Goal: Task Accomplishment & Management: Use online tool/utility

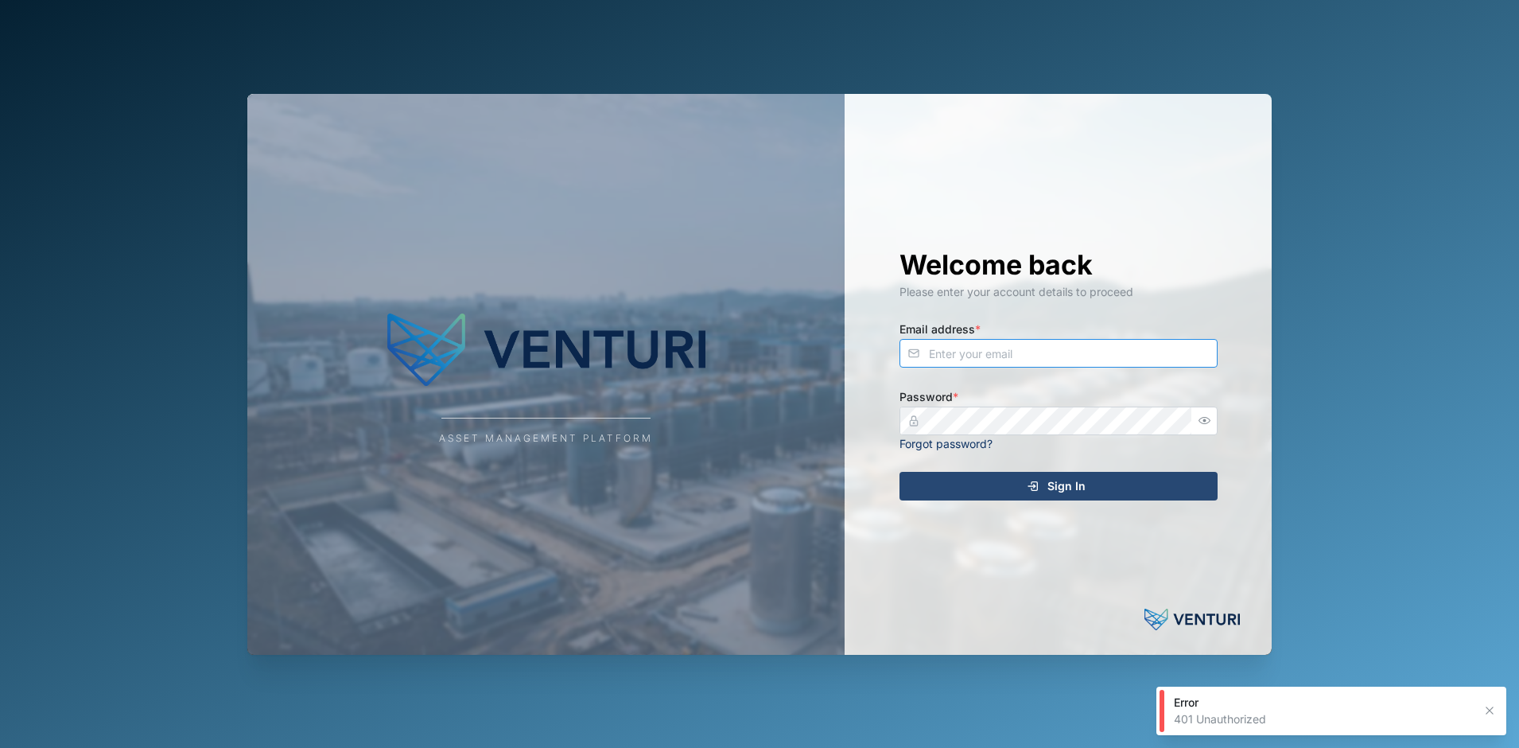
click at [1027, 363] on input "Email address *" at bounding box center [1059, 353] width 318 height 29
click at [0, 747] on com-1password-button at bounding box center [0, 748] width 0 height 0
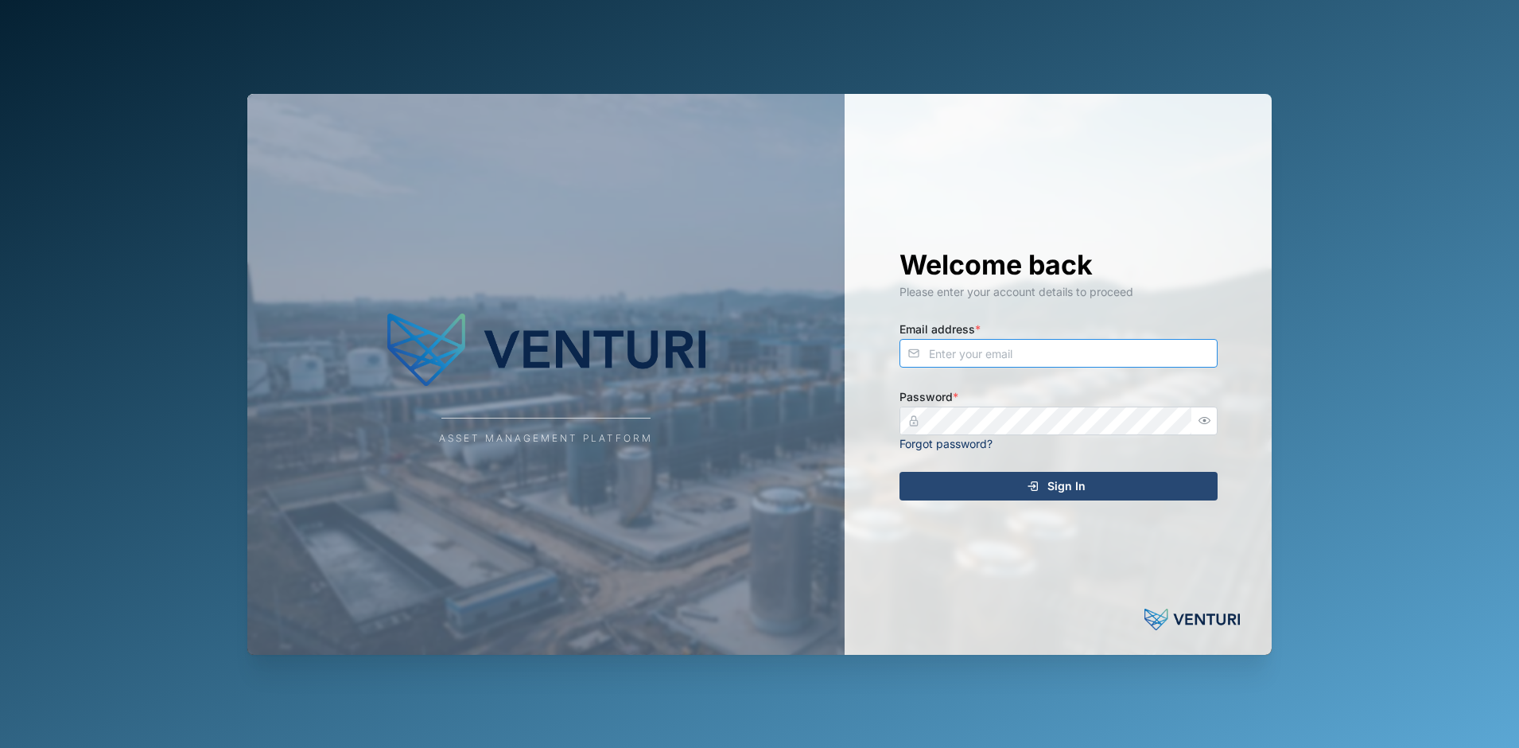
type input "admin@venturi.io"
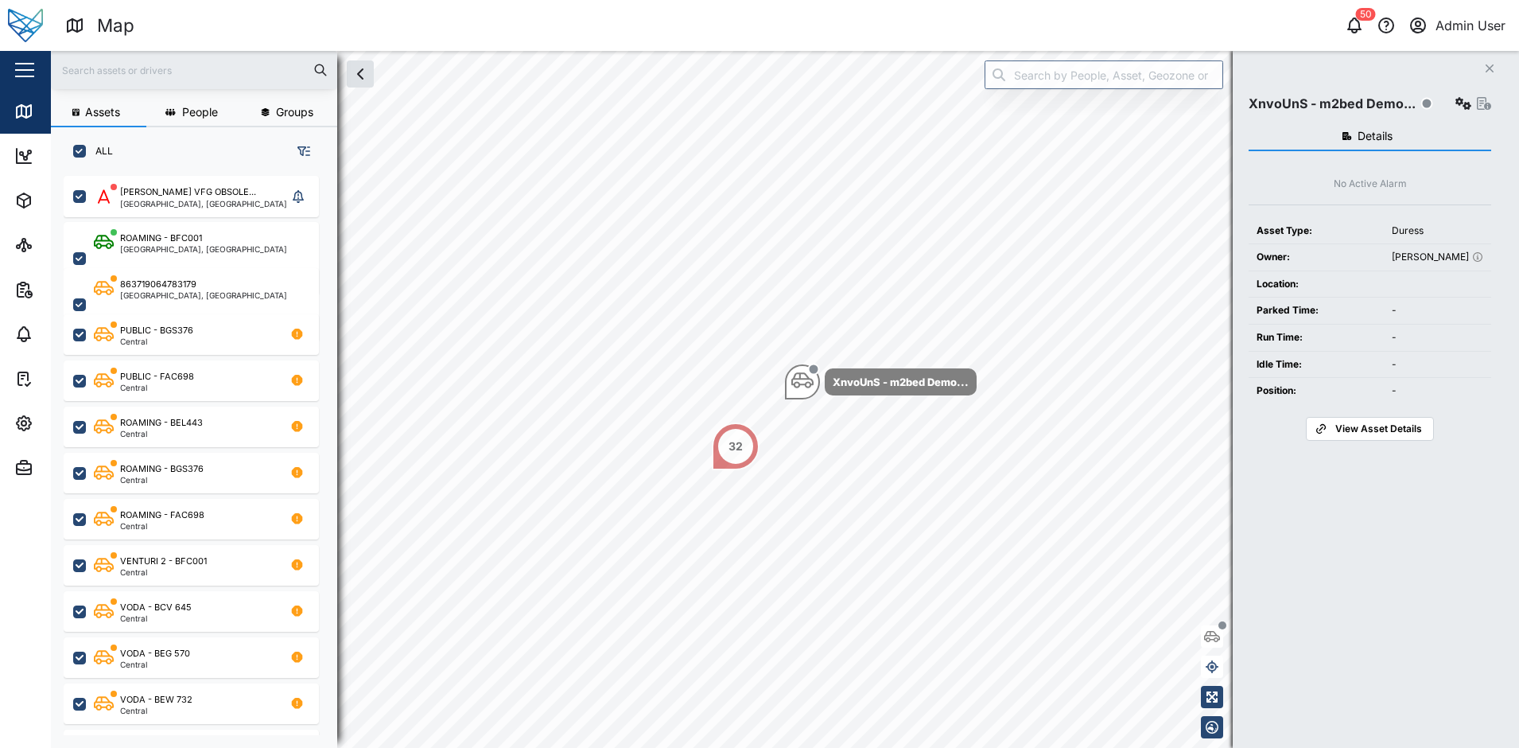
scroll to position [553, 249]
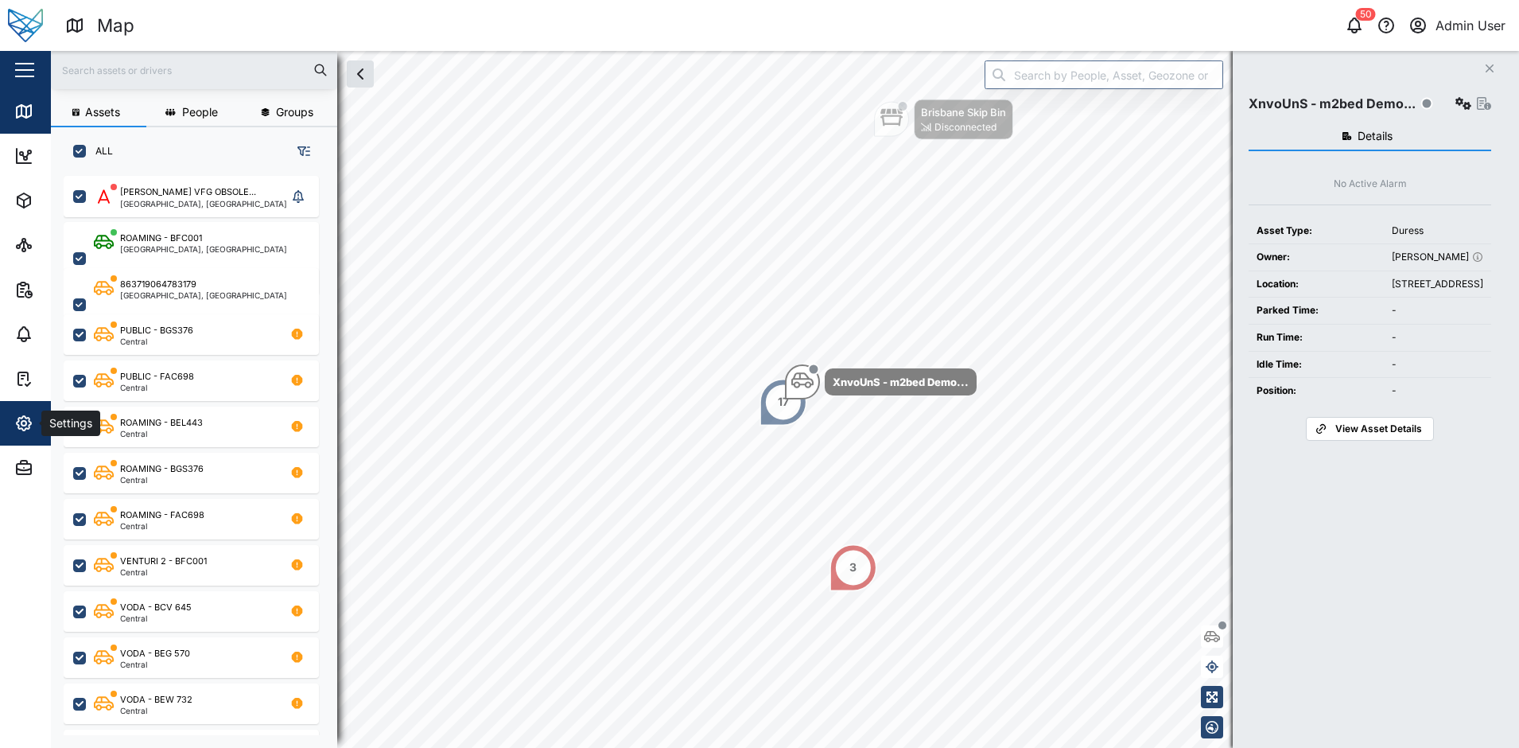
click at [14, 427] on icon "button" at bounding box center [23, 423] width 19 height 19
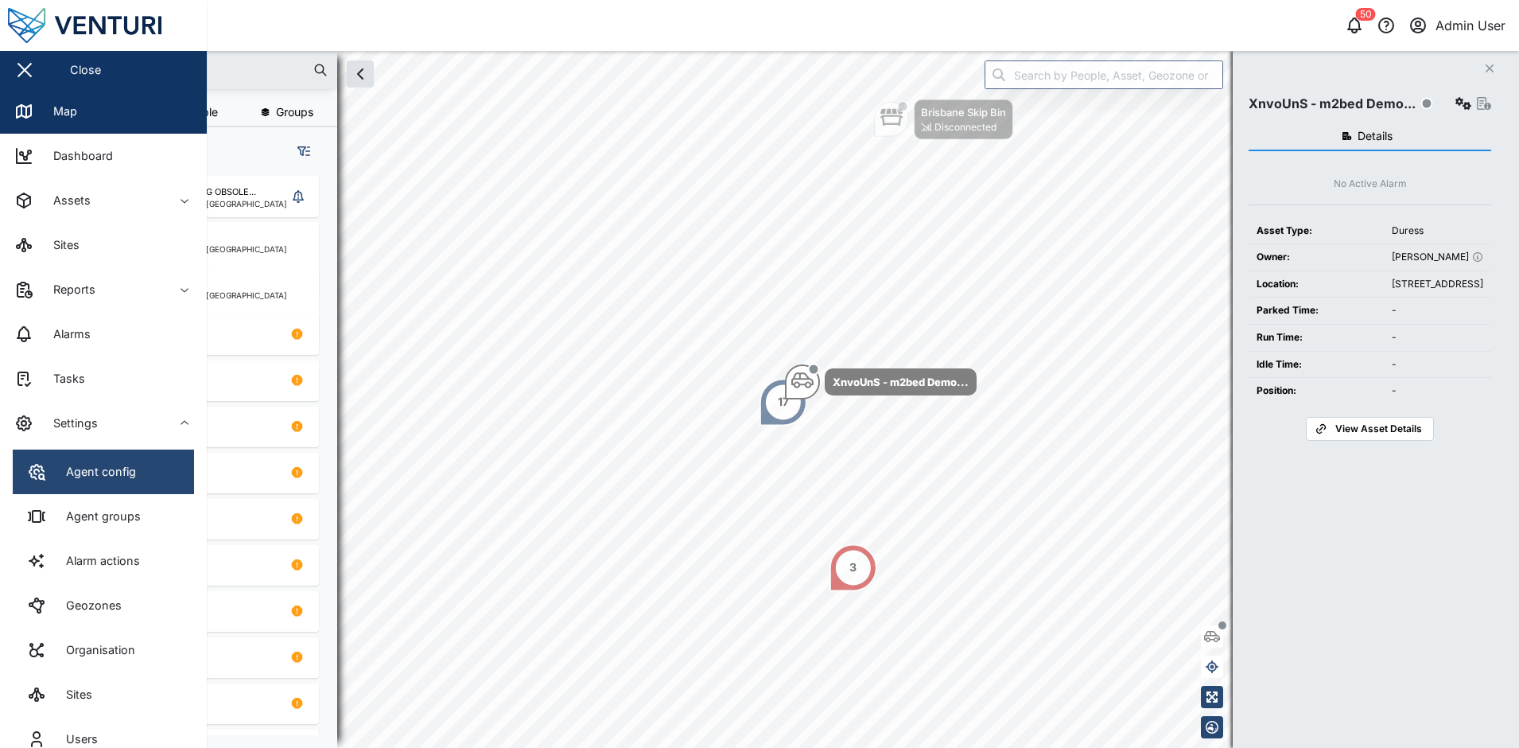
click at [50, 476] on div "Agent config" at bounding box center [81, 471] width 109 height 19
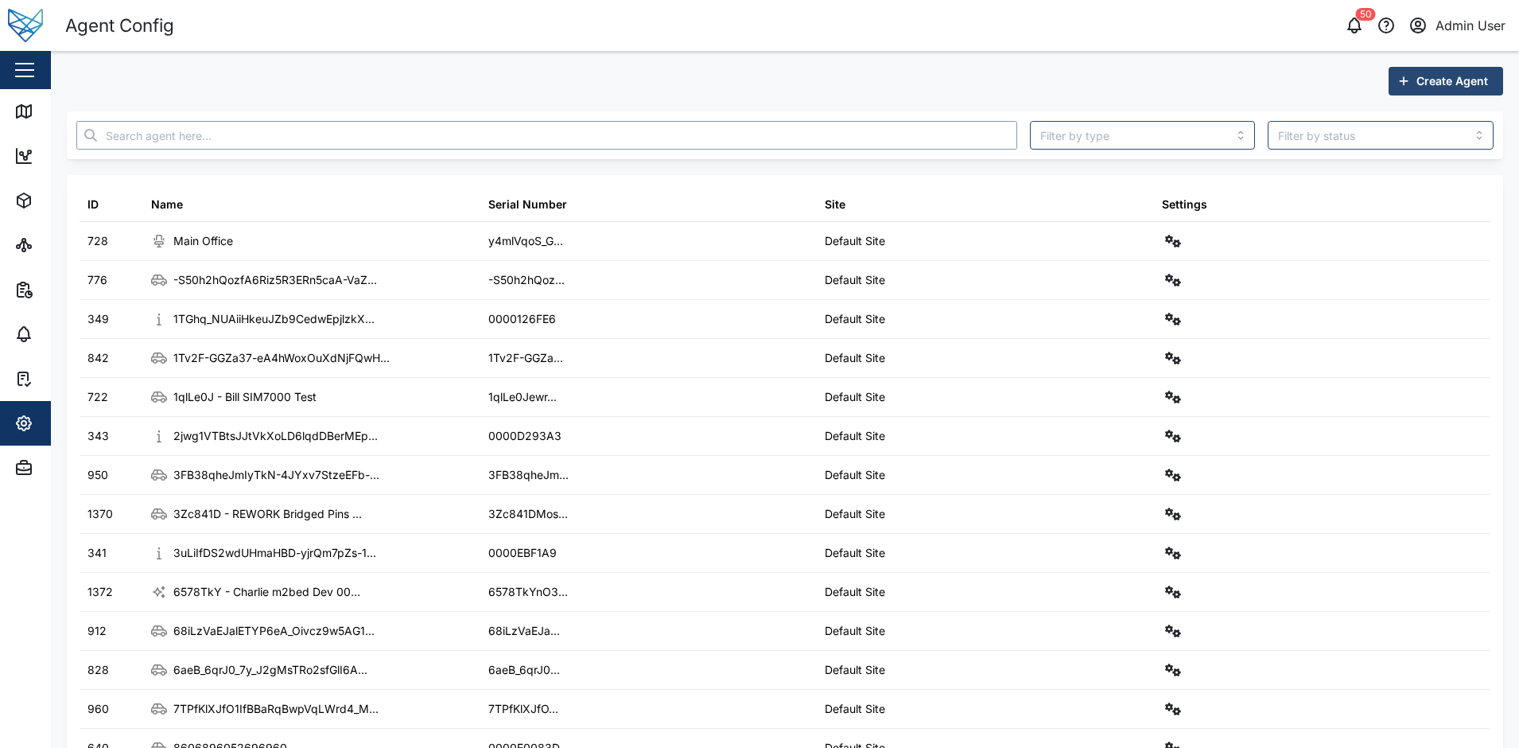
click at [202, 149] on input "text" at bounding box center [546, 135] width 941 height 29
click at [220, 136] on input "text" at bounding box center [546, 135] width 941 height 29
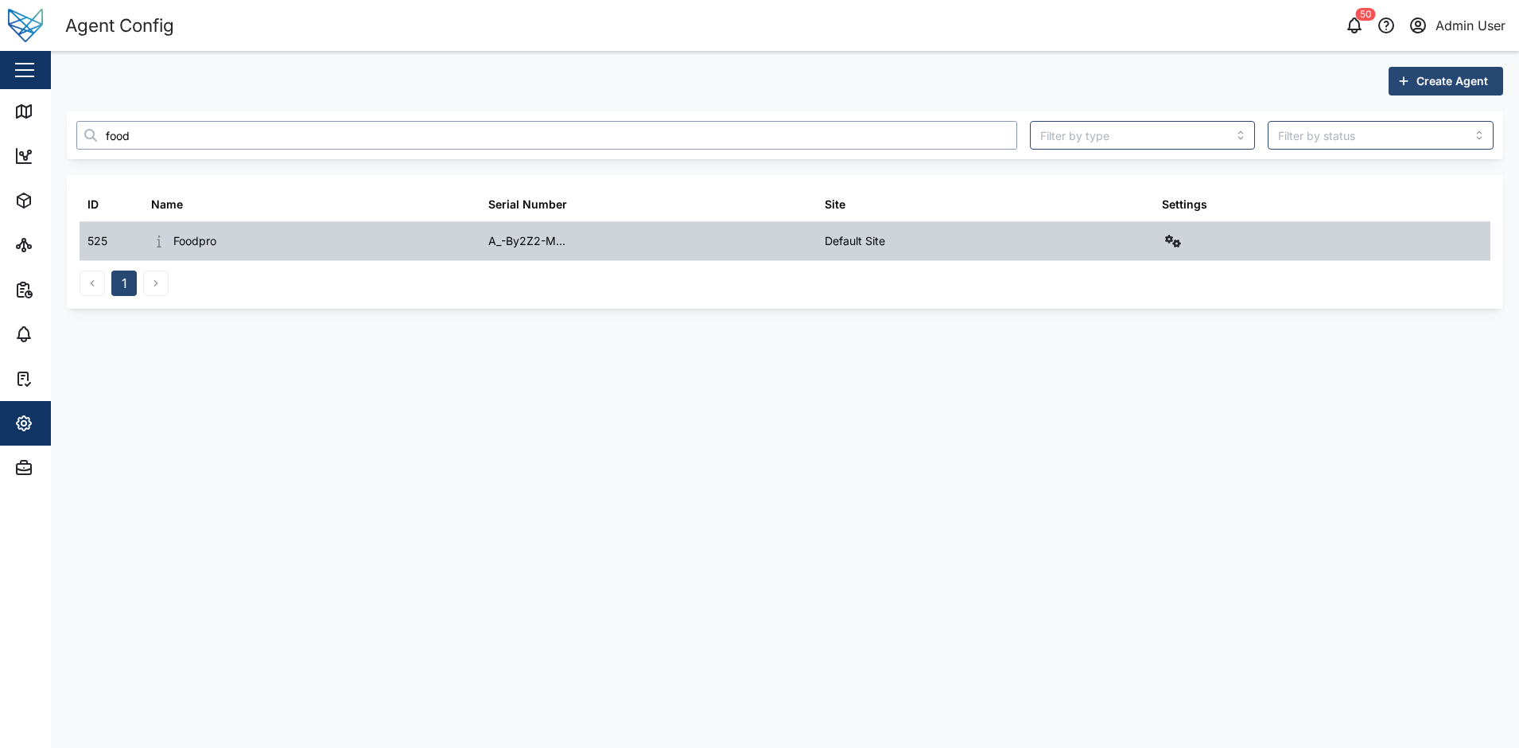
type input "food"
click at [1177, 247] on button "button" at bounding box center [1173, 241] width 22 height 22
click at [1138, 375] on div "Field gateway config" at bounding box center [1115, 378] width 109 height 17
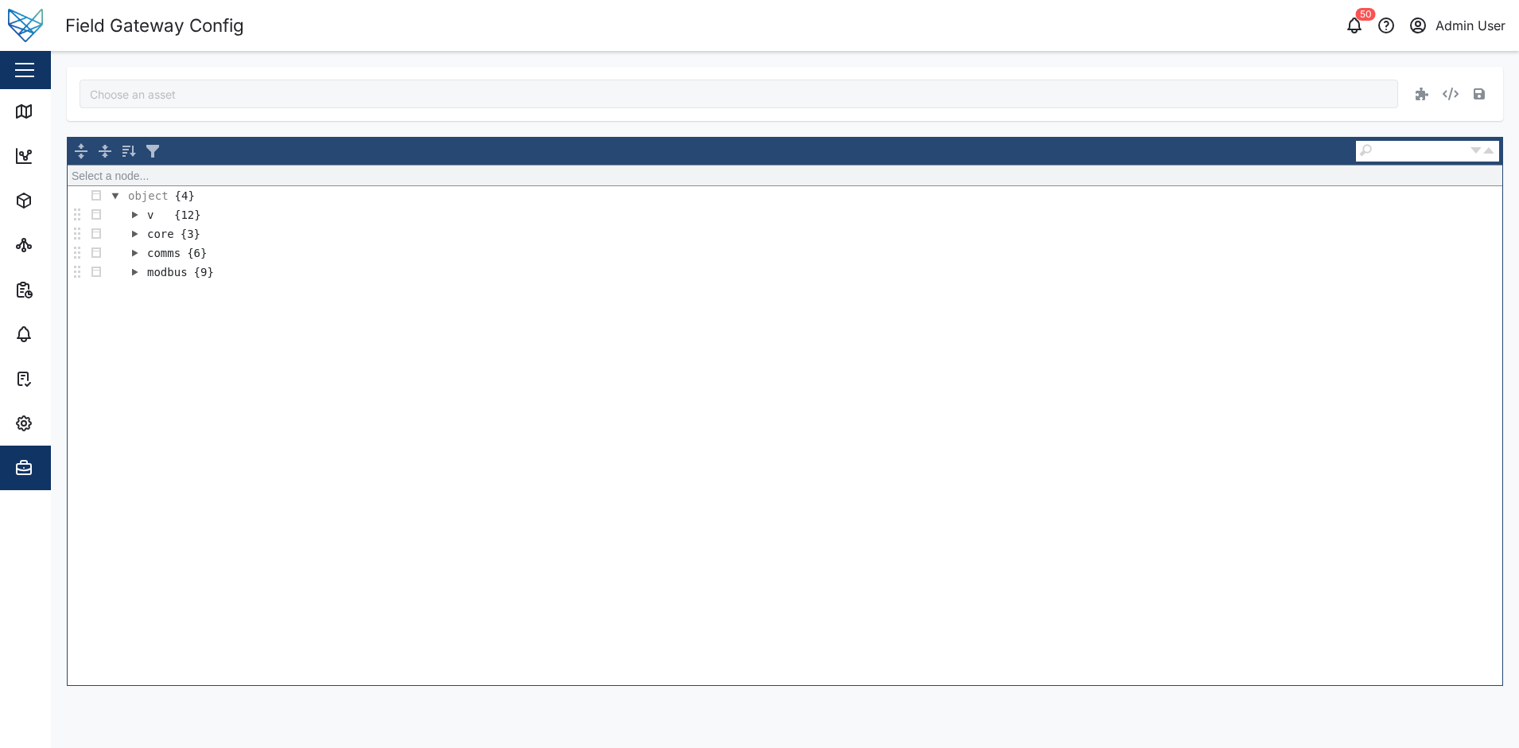
type input "Foodpro"
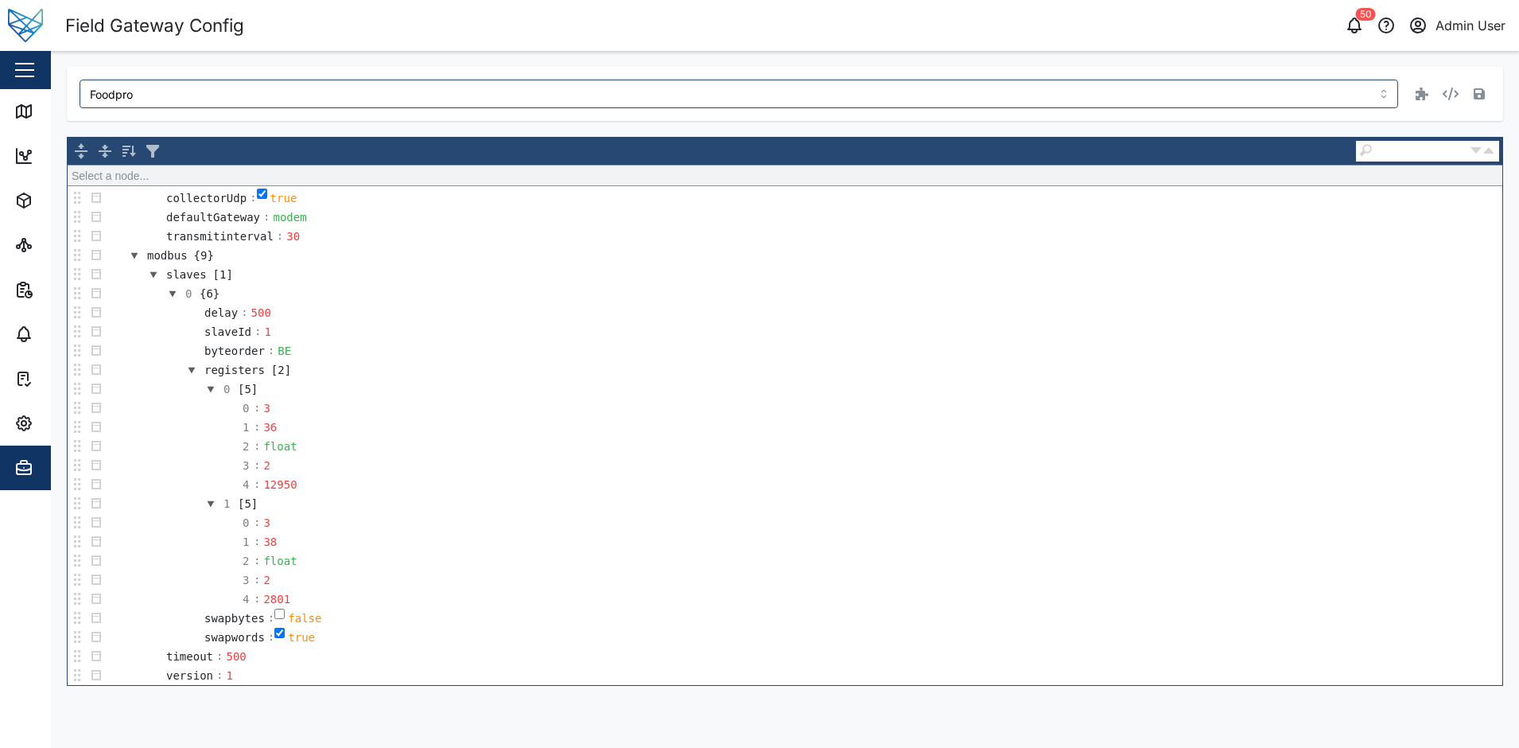
scroll to position [636, 0]
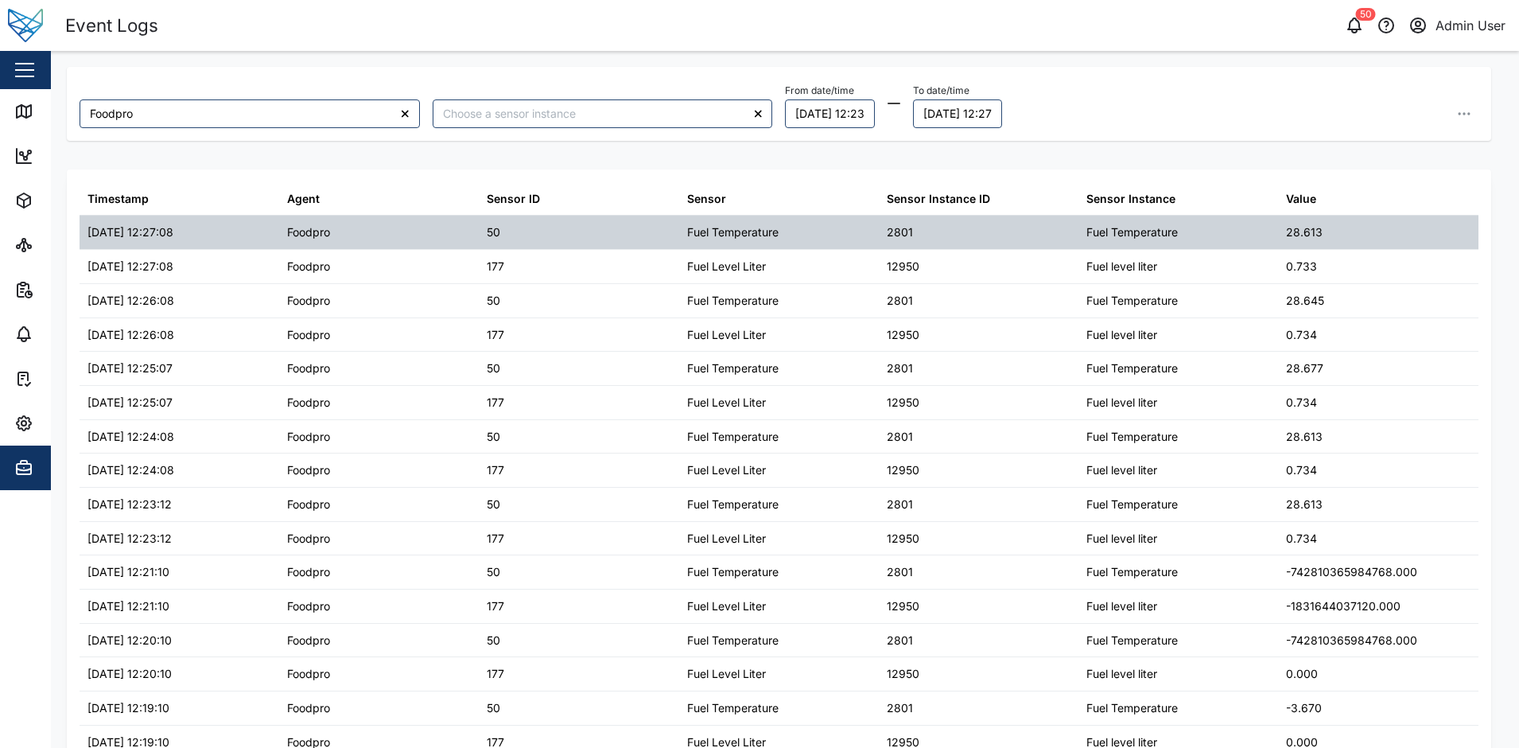
click at [1329, 227] on div "28.613" at bounding box center [1378, 232] width 200 height 33
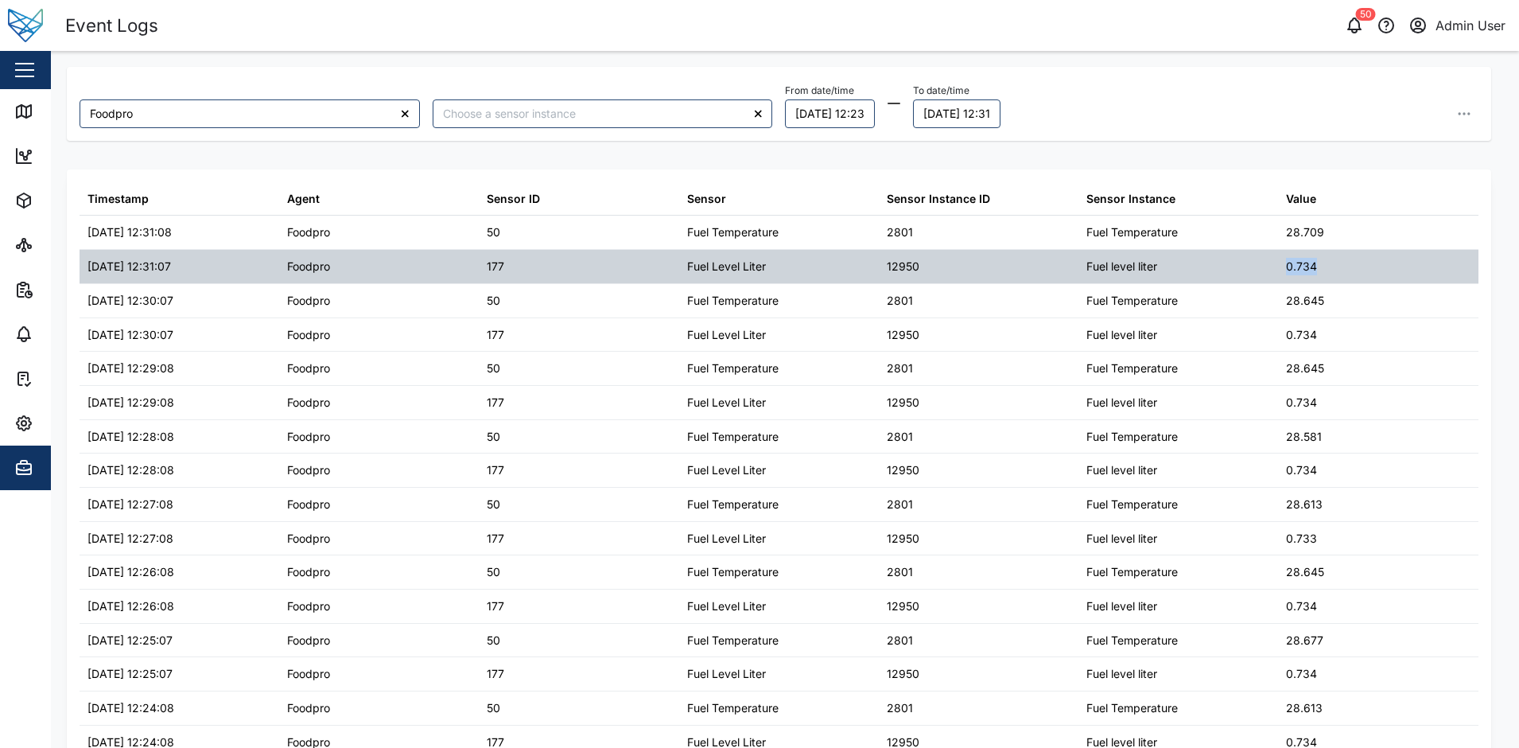
drag, startPoint x: 1324, startPoint y: 262, endPoint x: 1250, endPoint y: 268, distance: 73.5
click at [1250, 268] on div "10/09/2025 12:31:07 Foodpro 177 Fuel Level Liter 12950 Fuel level liter 0.734" at bounding box center [779, 267] width 1399 height 34
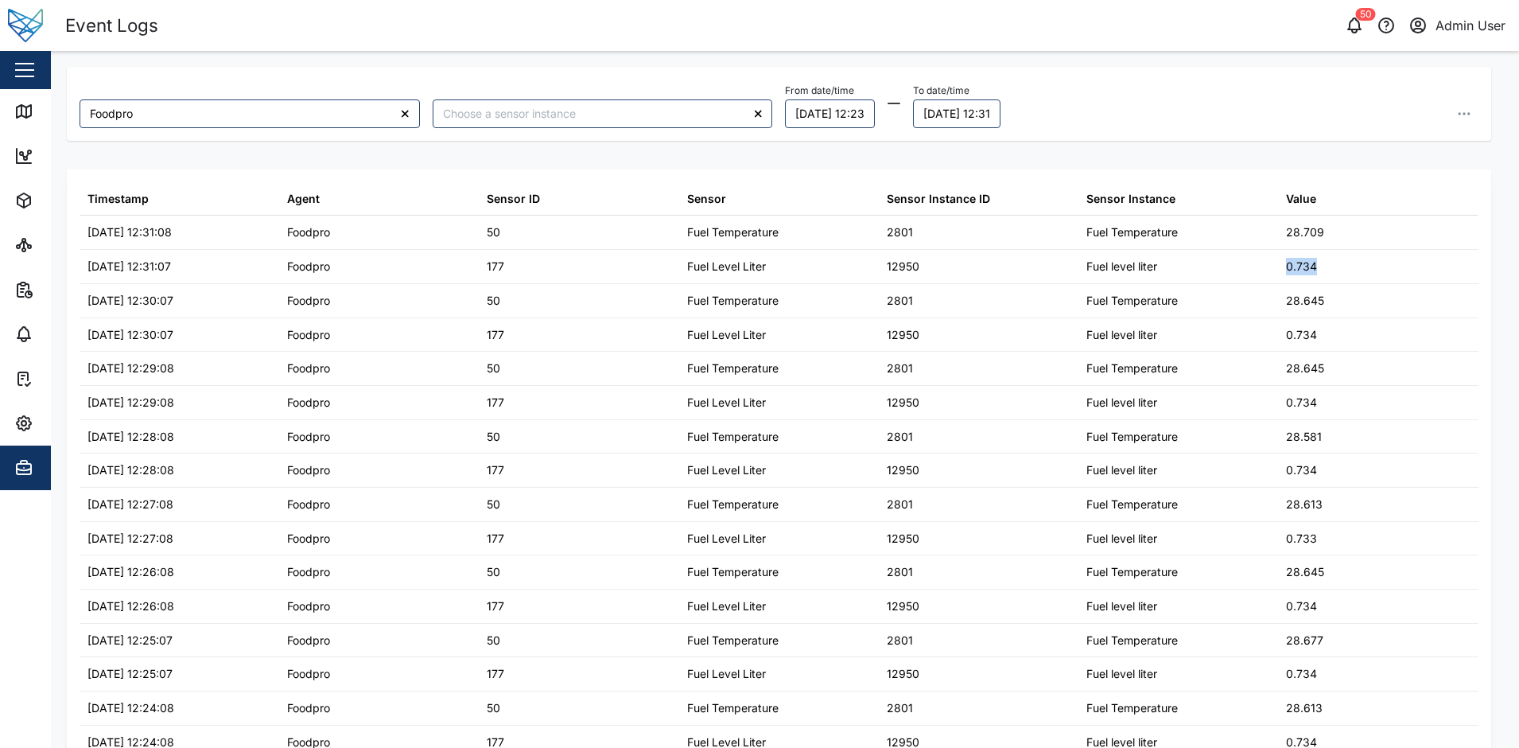
copy div "0.734"
drag, startPoint x: 17, startPoint y: 459, endPoint x: 30, endPoint y: 448, distance: 17.5
click at [25, 453] on span "Admin" at bounding box center [86, 467] width 145 height 45
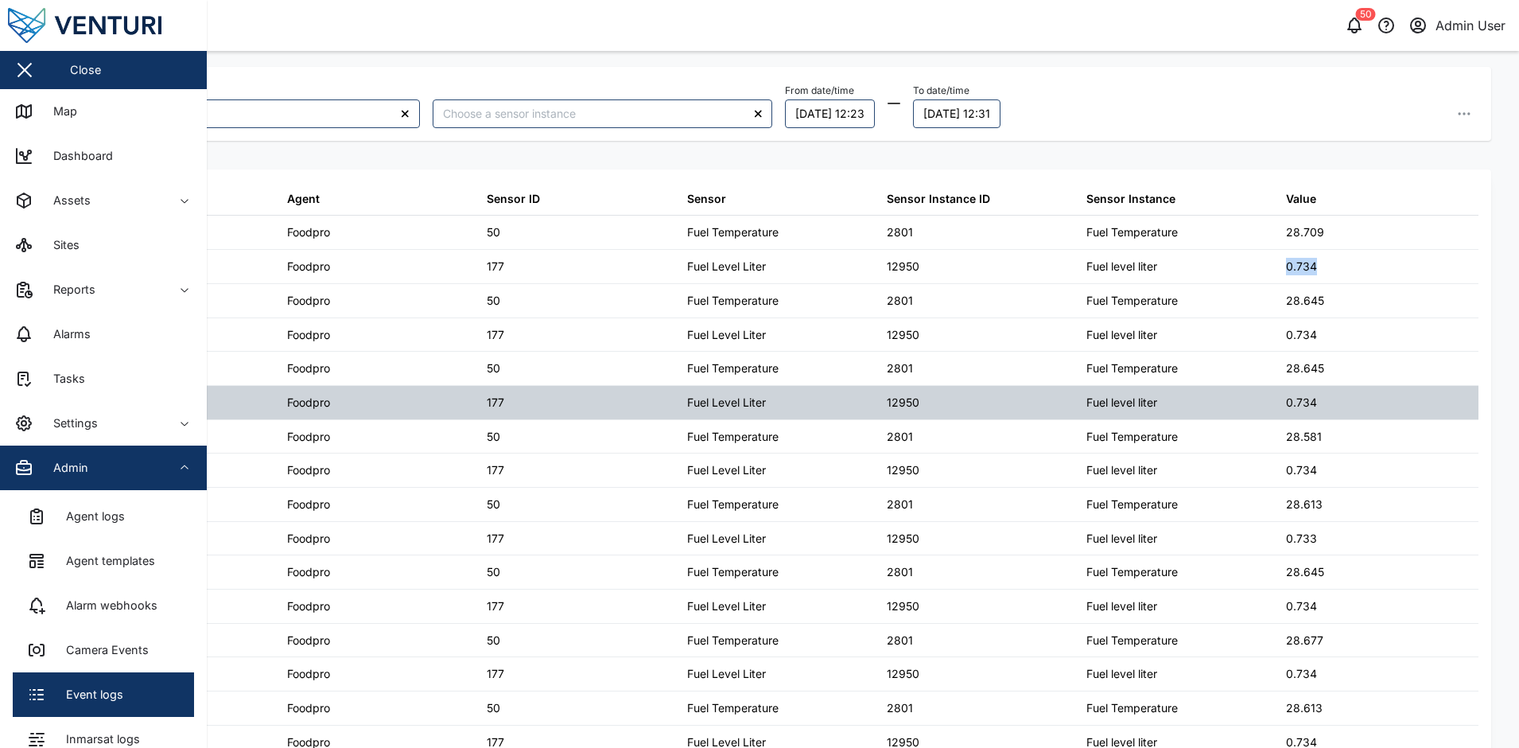
click at [1157, 416] on div "Fuel level liter" at bounding box center [1179, 402] width 200 height 33
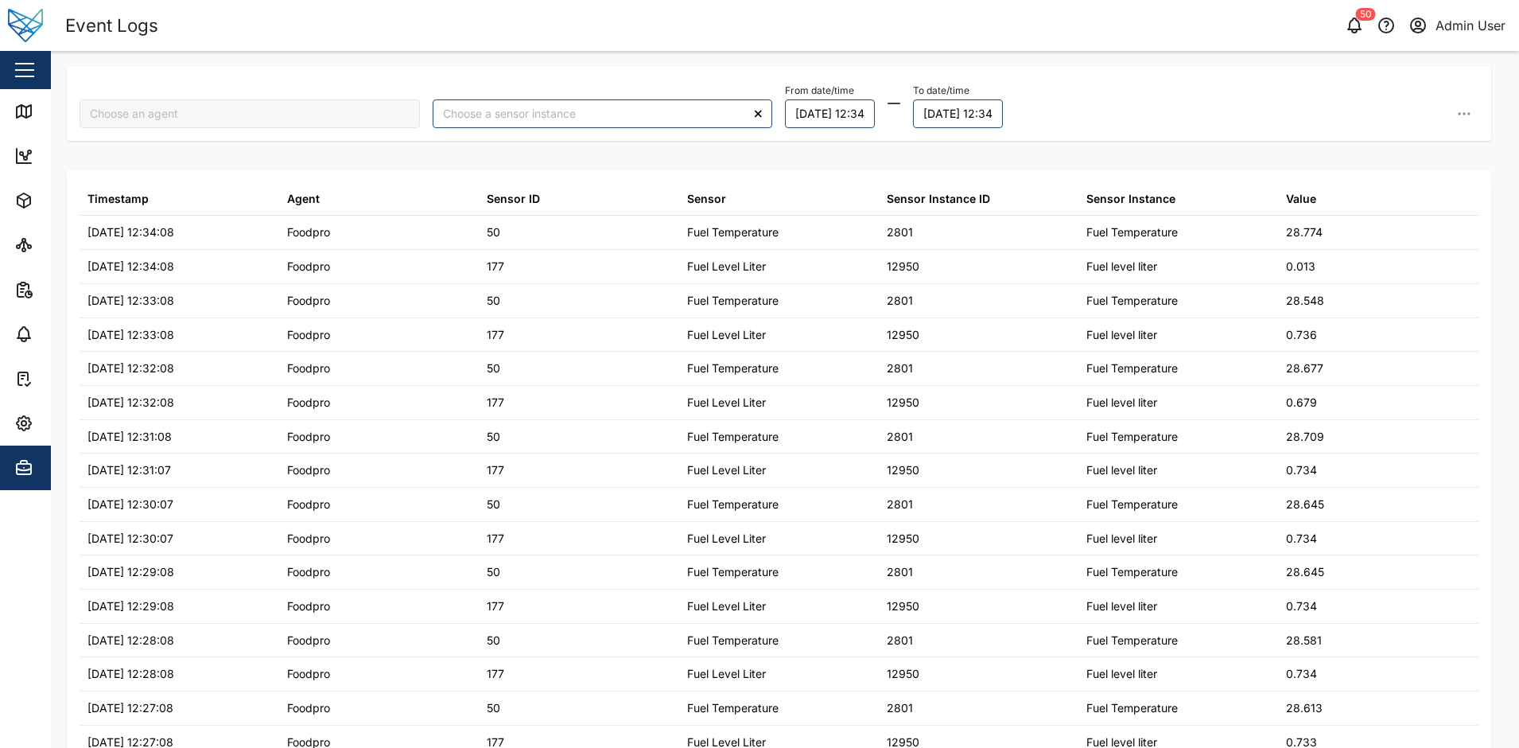
type input "Foodpro"
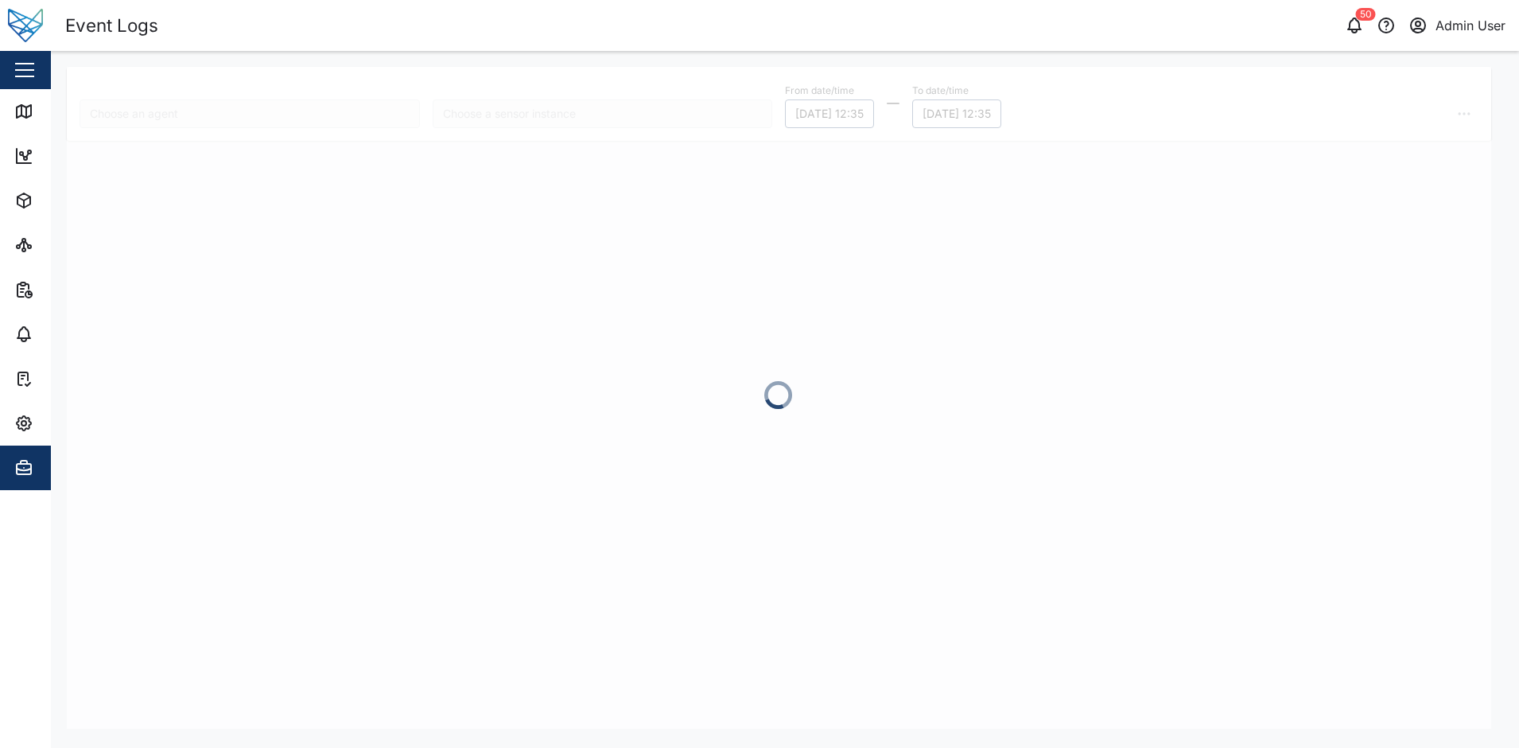
type input "Foodpro"
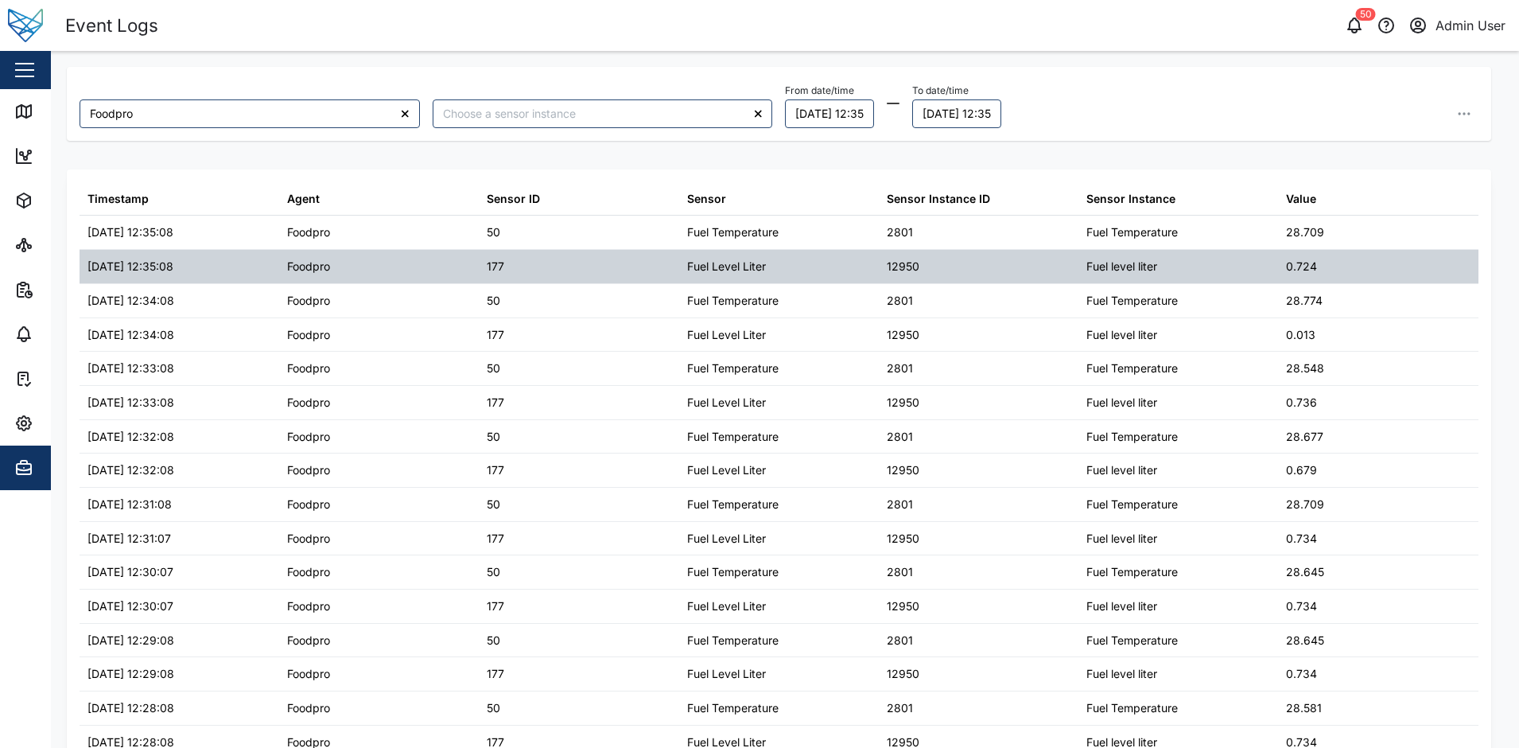
click at [1294, 264] on div "0.724" at bounding box center [1301, 266] width 31 height 17
click at [1335, 262] on div "0.724" at bounding box center [1378, 266] width 200 height 33
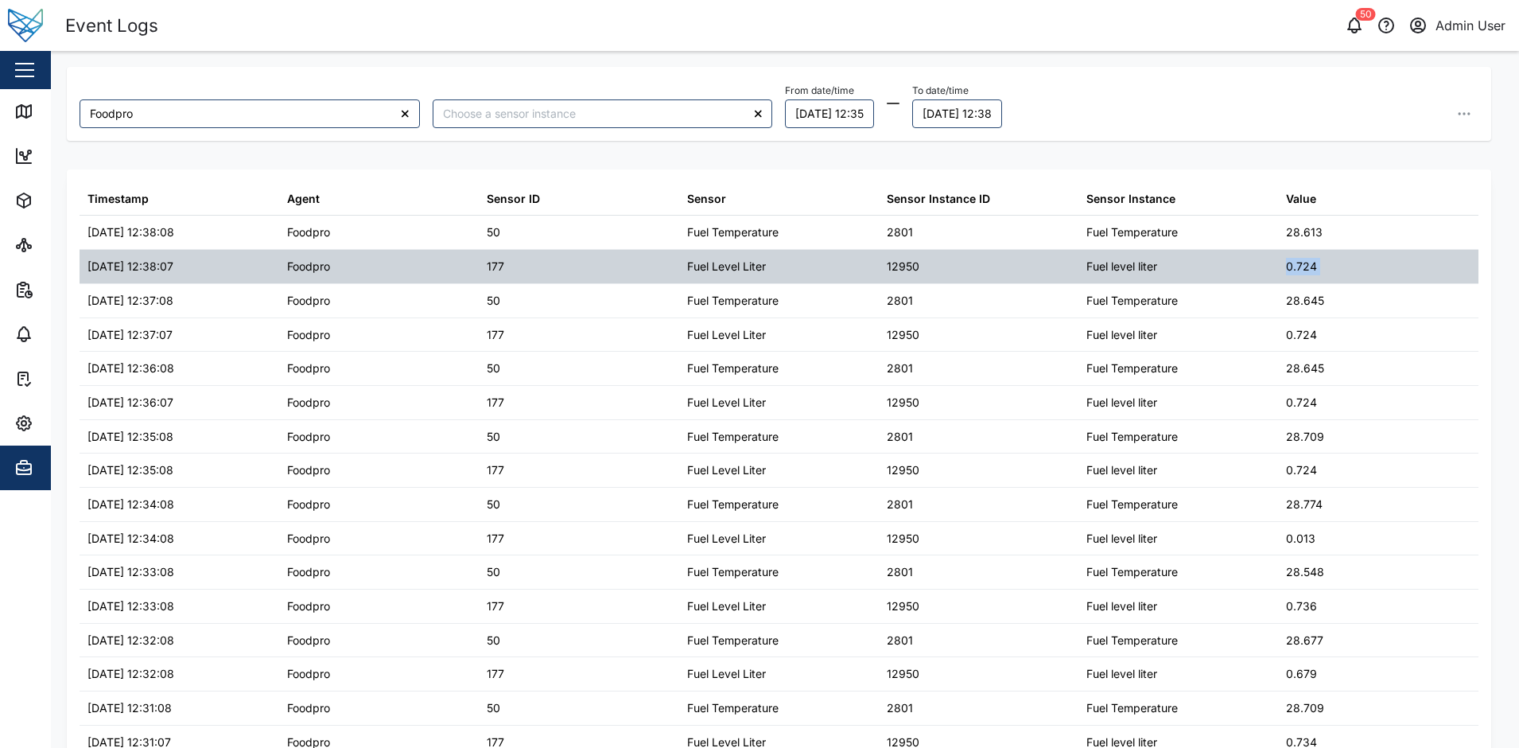
copy div "0.724"
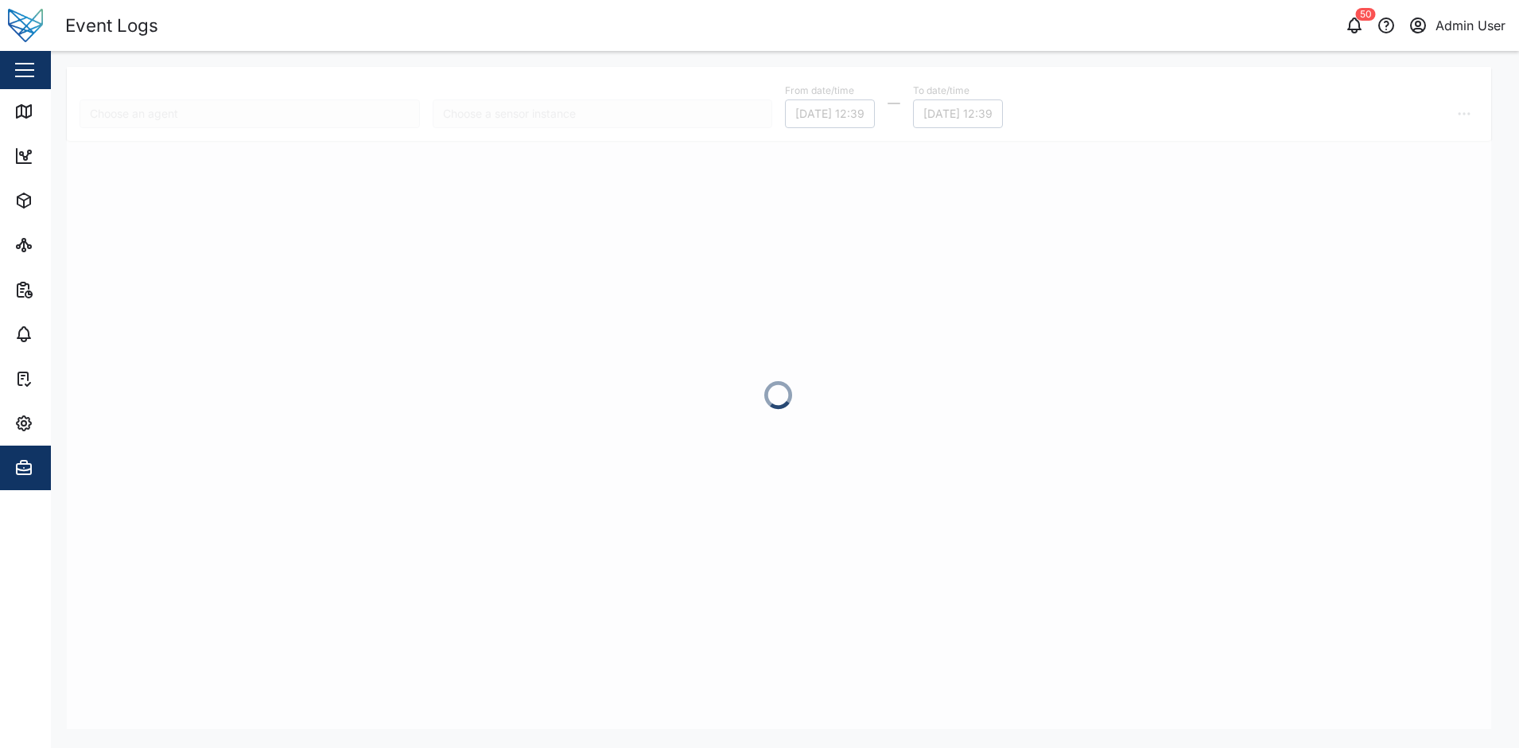
type input "Foodpro"
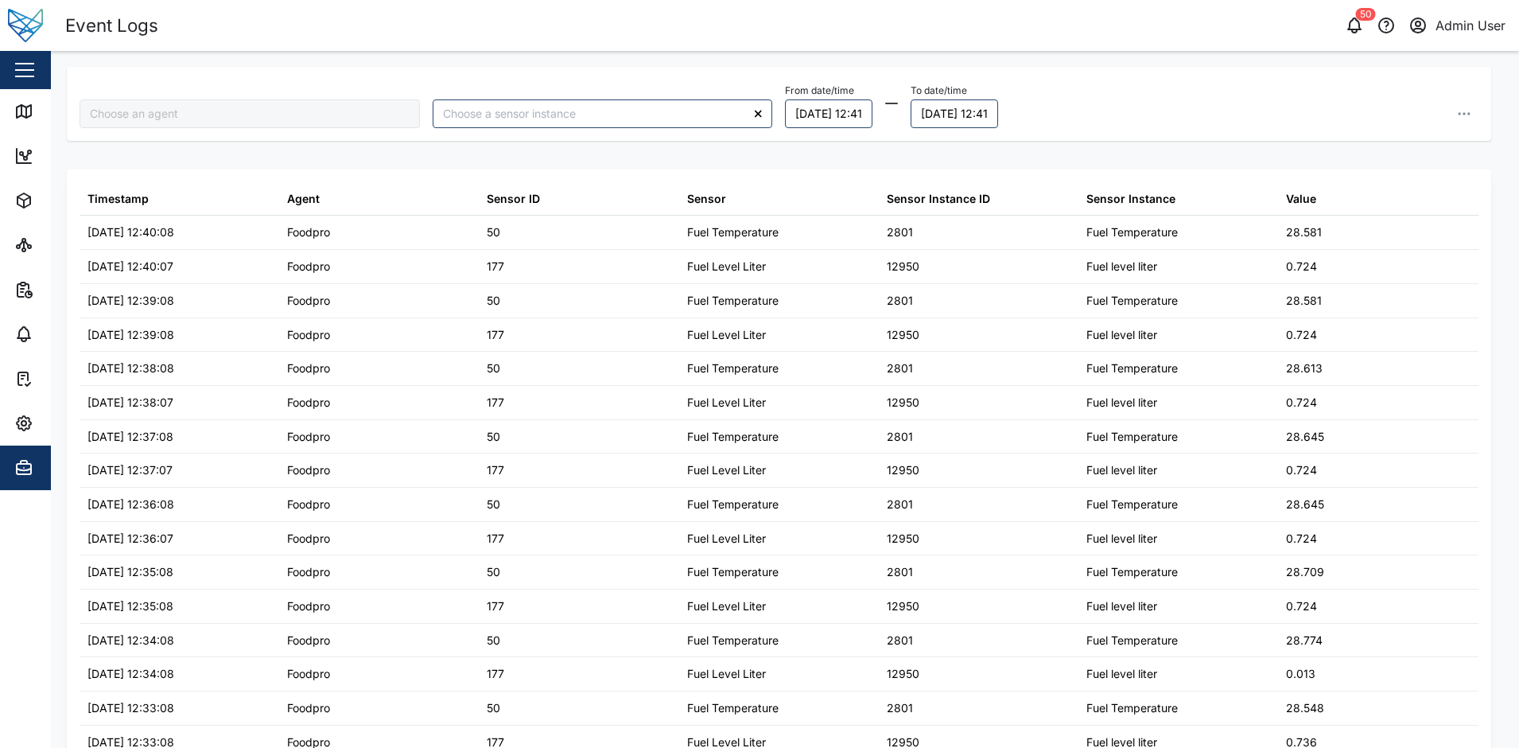
type input "Foodpro"
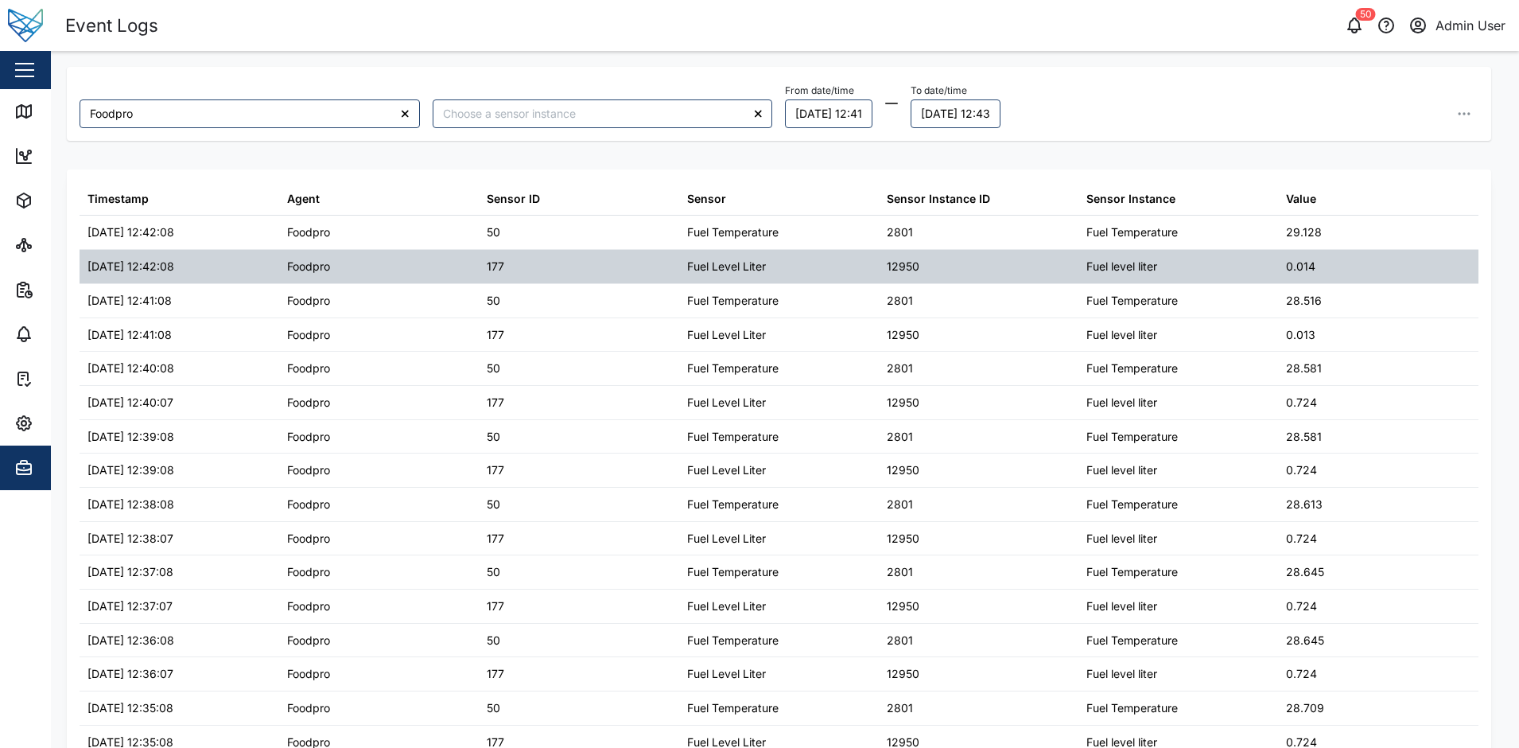
click at [1349, 269] on div "0.014" at bounding box center [1378, 266] width 200 height 33
copy div "0.014"
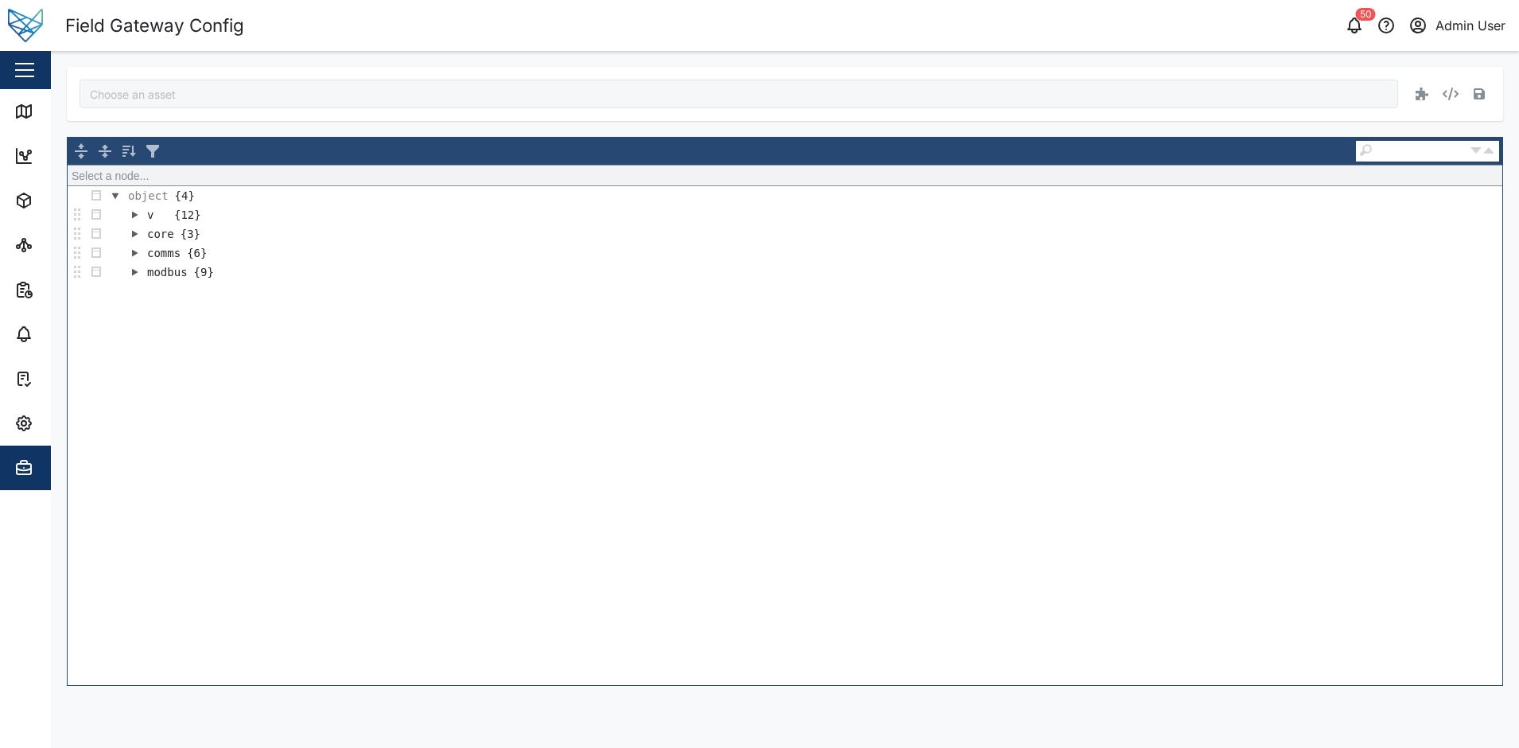
type input "Foodpro"
